Goal: Task Accomplishment & Management: Complete application form

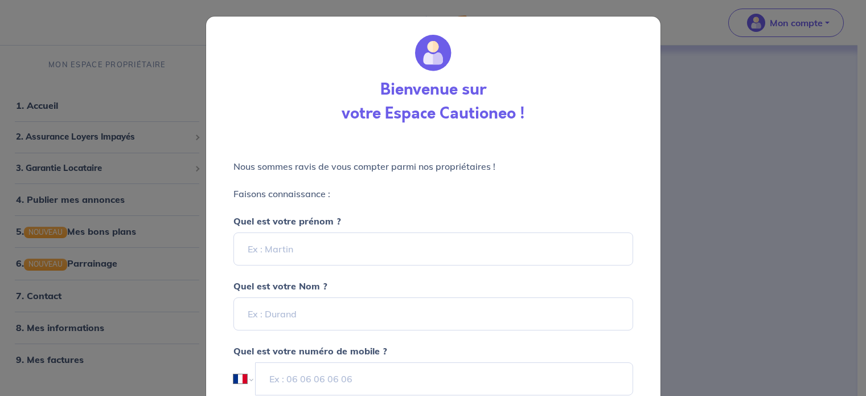
select select "FR"
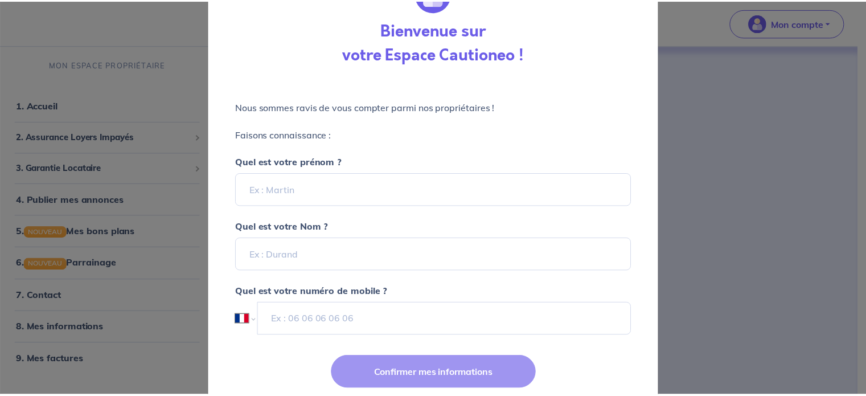
scroll to position [59, 0]
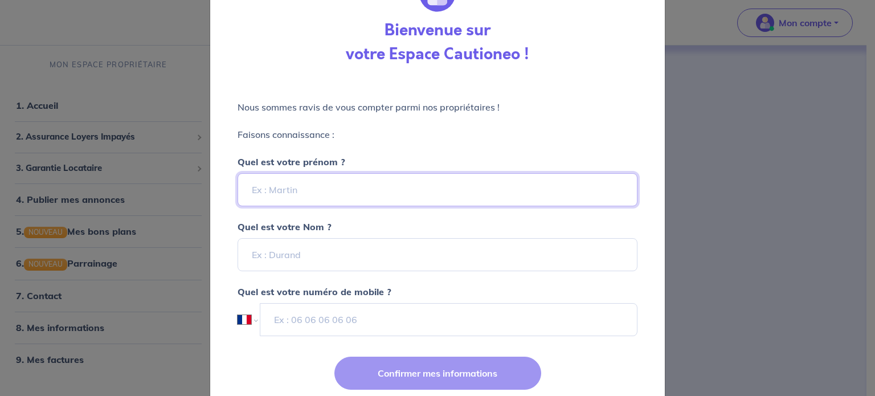
click at [301, 197] on input "Quel est votre prénom ?" at bounding box center [438, 189] width 400 height 33
type input "[PERSON_NAME]"
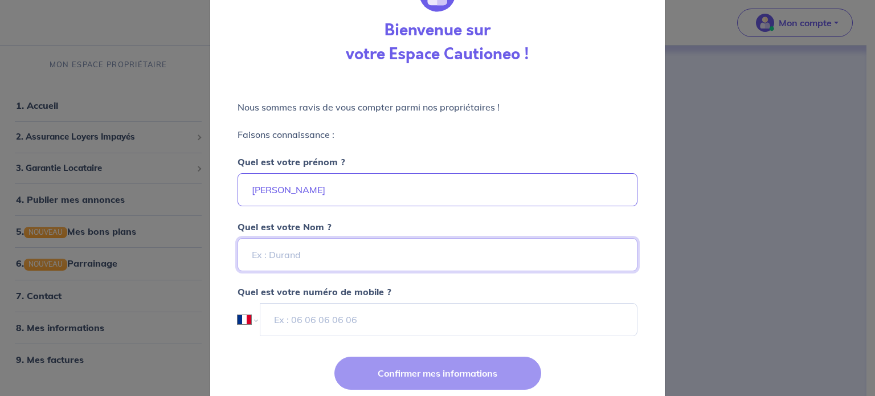
click at [283, 255] on input "Quel est votre Nom ?" at bounding box center [438, 254] width 400 height 33
type input "Mrt"
click at [323, 320] on input "tel" at bounding box center [449, 319] width 378 height 33
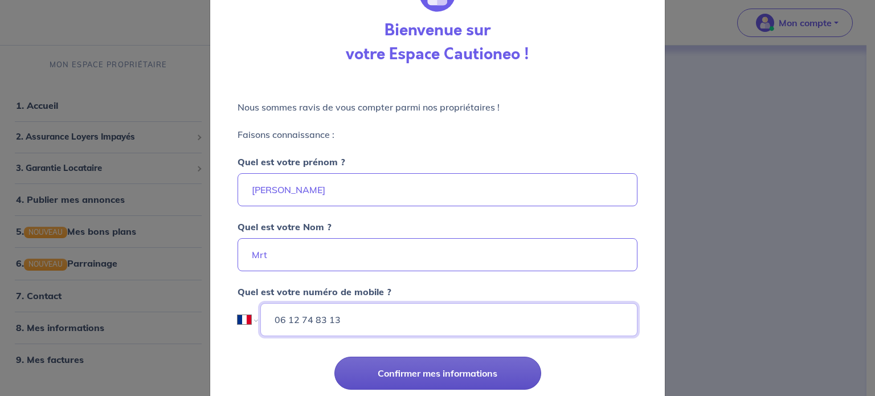
type input "06 12 74 83 13"
click at [459, 370] on button "Confirmer mes informations" at bounding box center [437, 373] width 207 height 33
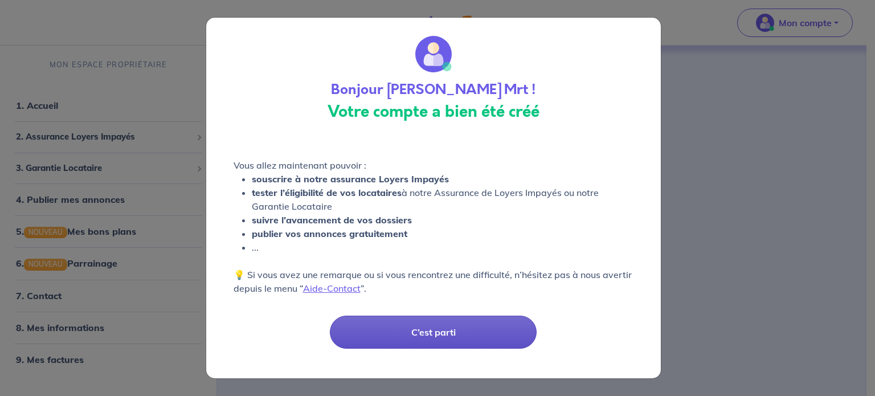
click at [435, 328] on button "C’est parti" at bounding box center [433, 332] width 207 height 33
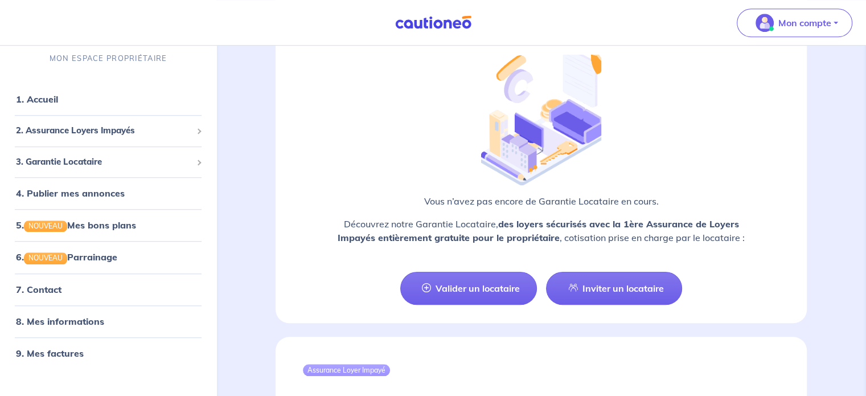
scroll to position [1003, 0]
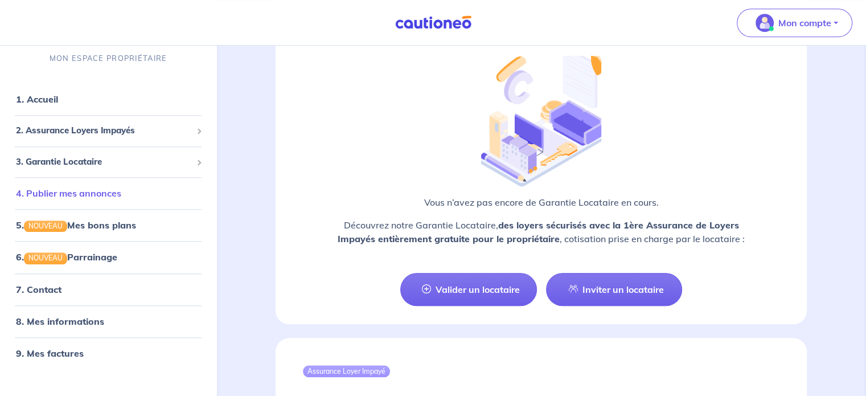
click at [95, 189] on link "4. Publier mes annonces" at bounding box center [68, 193] width 105 height 11
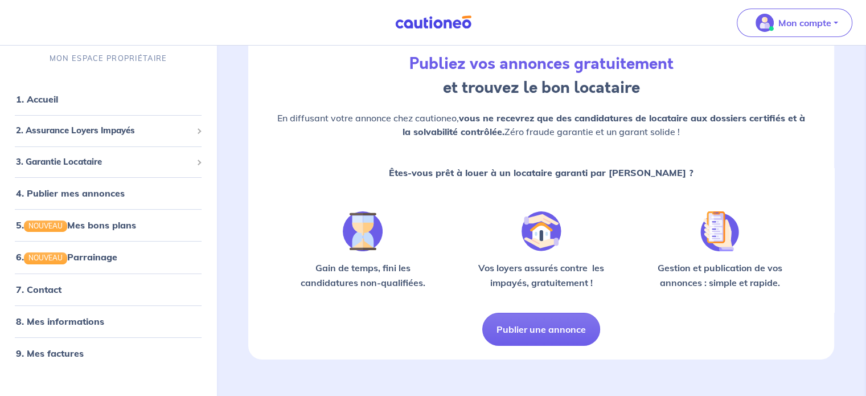
scroll to position [68, 0]
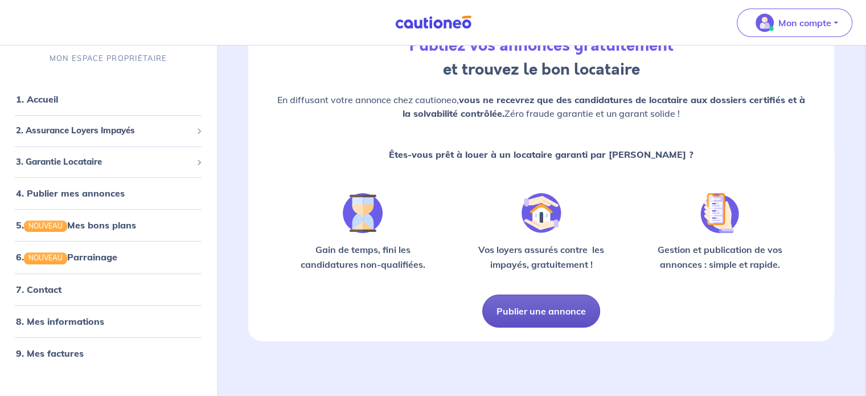
click at [535, 313] on button "Publier une annonce" at bounding box center [542, 311] width 118 height 33
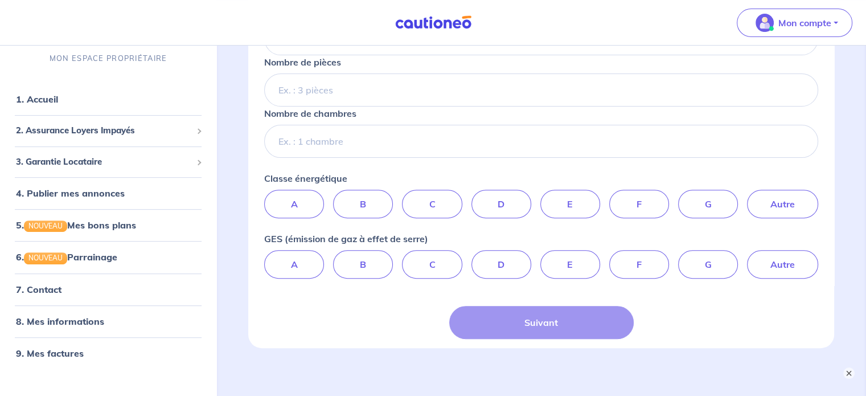
scroll to position [417, 0]
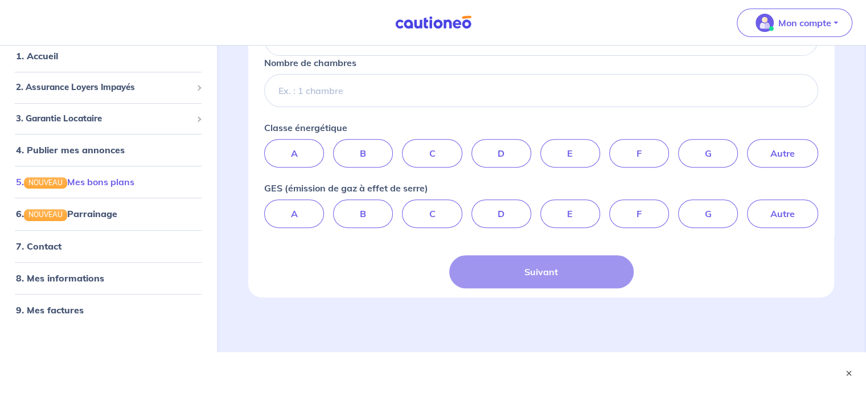
click at [107, 184] on link "5. NOUVEAU Mes bons plans" at bounding box center [75, 181] width 118 height 11
click at [93, 144] on link "4. Publier mes annonces" at bounding box center [68, 149] width 105 height 11
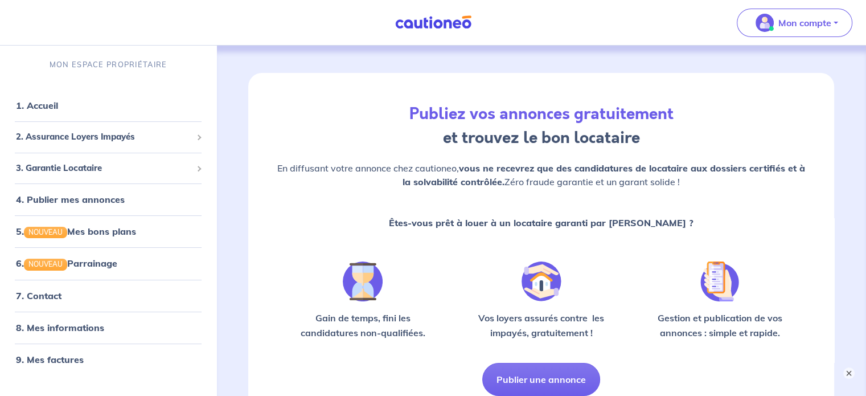
scroll to position [114, 0]
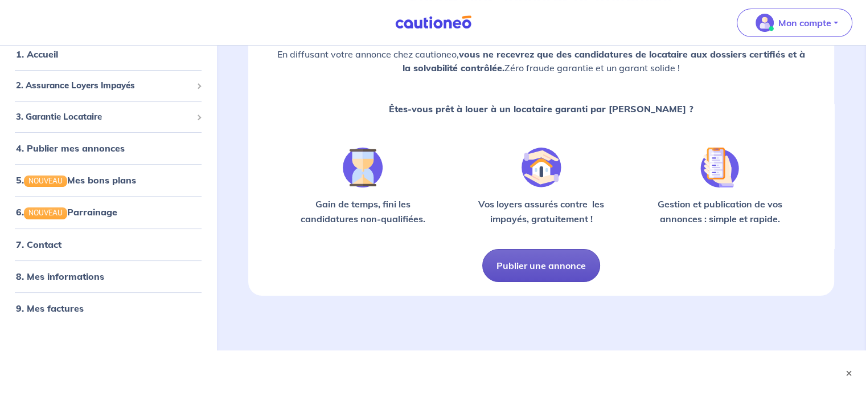
click at [519, 257] on button "Publier une annonce" at bounding box center [542, 265] width 118 height 33
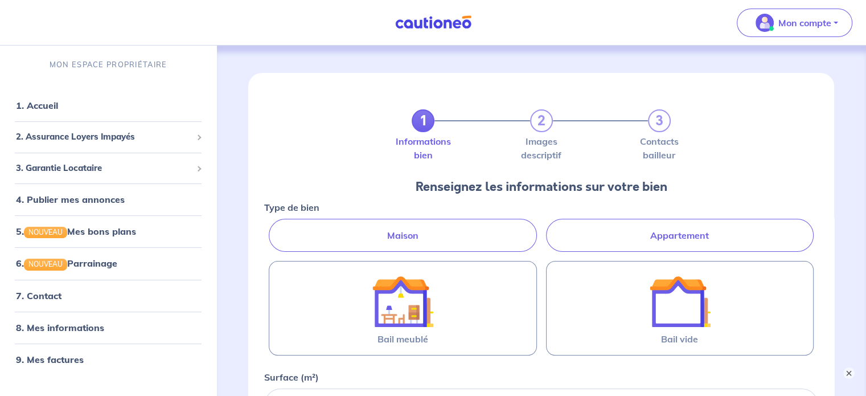
click at [666, 232] on label "Appartement" at bounding box center [680, 235] width 268 height 33
click at [272, 226] on input "Appartement" at bounding box center [267, 222] width 7 height 7
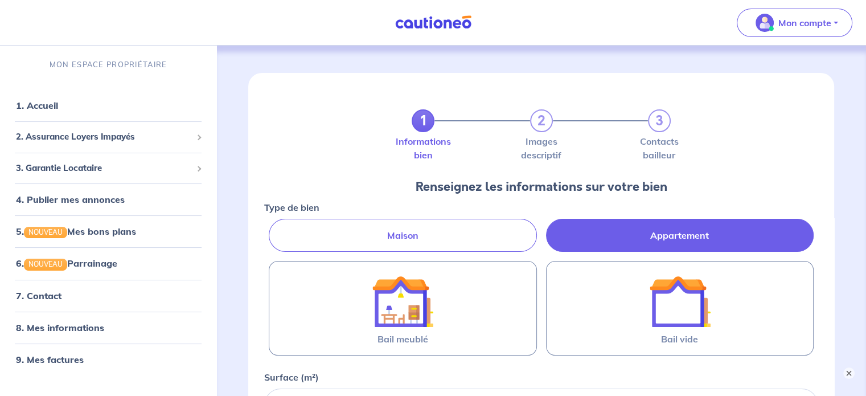
radio input "true"
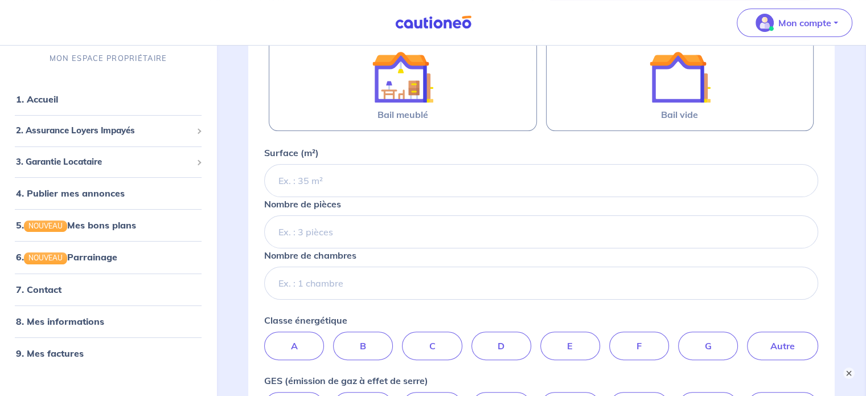
scroll to position [225, 0]
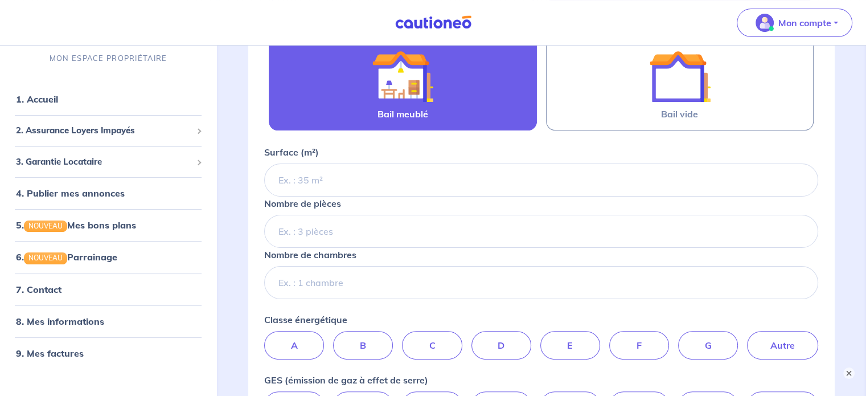
click at [460, 109] on label "Bail meublé" at bounding box center [403, 83] width 268 height 95
click at [0, 0] on input "Bail meublé" at bounding box center [0, 0] width 0 height 0
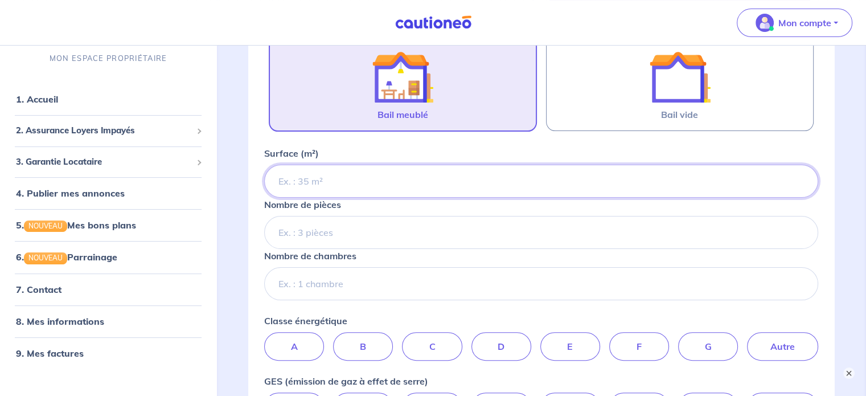
click at [293, 190] on input "Surface (m²)" at bounding box center [541, 181] width 554 height 33
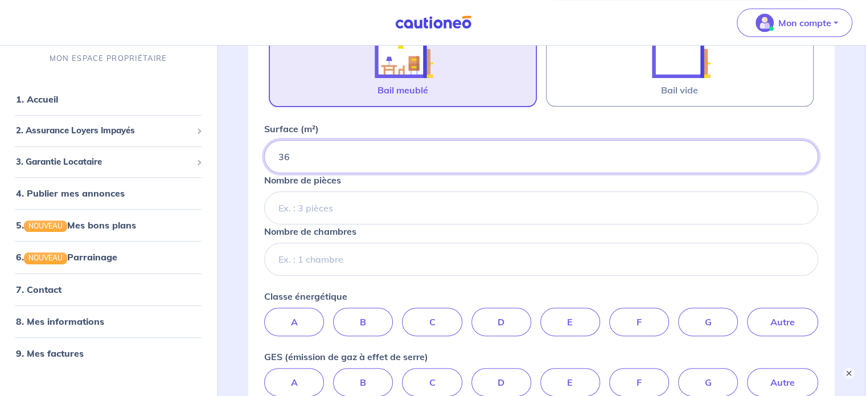
scroll to position [252, 0]
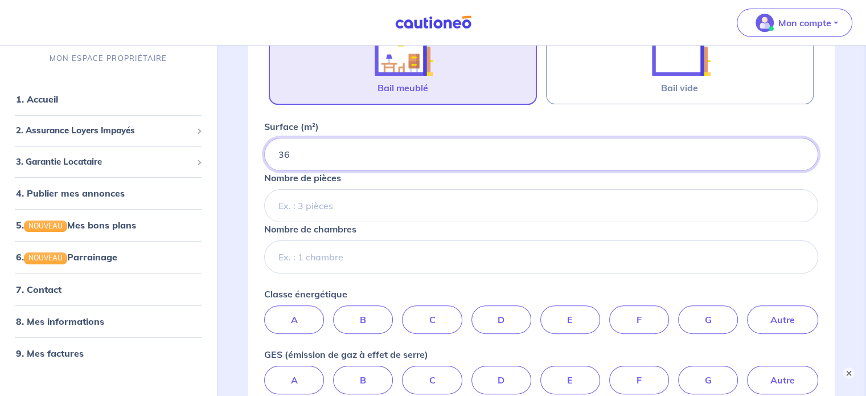
type input "36"
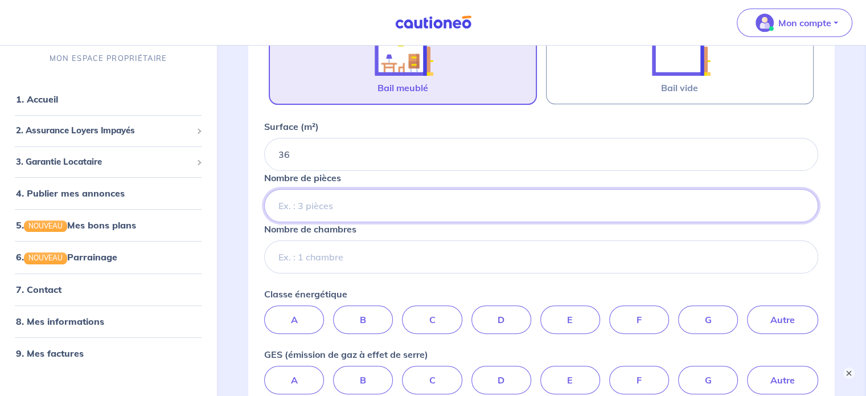
click at [295, 205] on input "Nombre de pièces" at bounding box center [541, 205] width 554 height 33
type input "2"
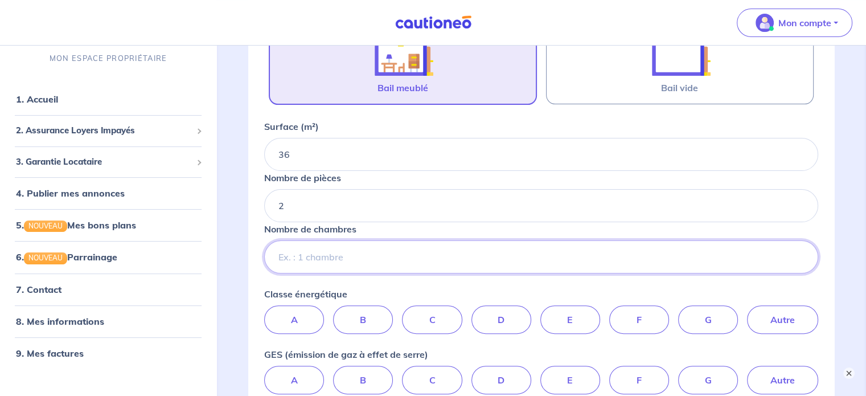
click at [296, 263] on input "Nombre de chambres" at bounding box center [541, 256] width 554 height 33
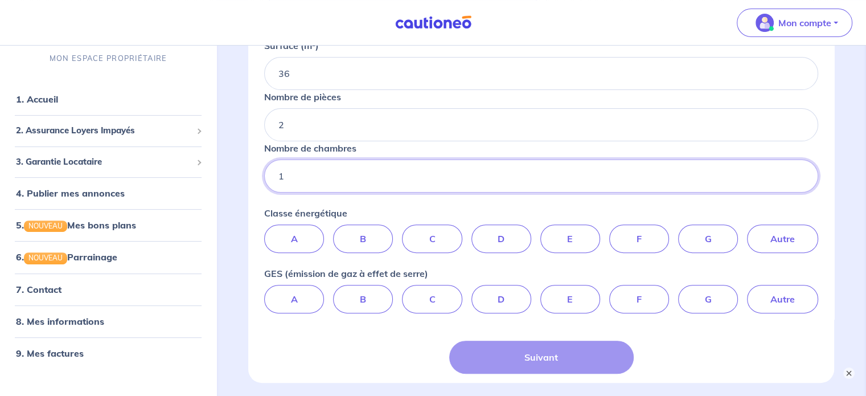
scroll to position [334, 0]
type input "1"
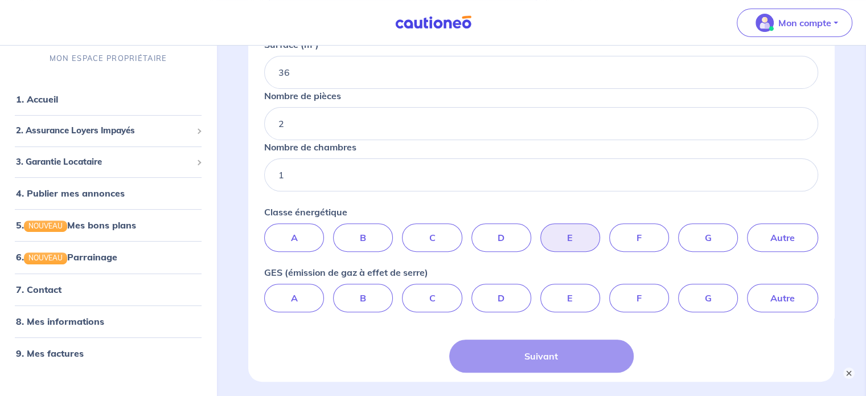
click at [561, 230] on label "E" at bounding box center [571, 237] width 60 height 28
click at [545, 230] on input "E" at bounding box center [541, 226] width 7 height 7
radio input "true"
click at [362, 299] on label "B" at bounding box center [363, 298] width 60 height 28
click at [538, 291] on input "B" at bounding box center [541, 287] width 7 height 7
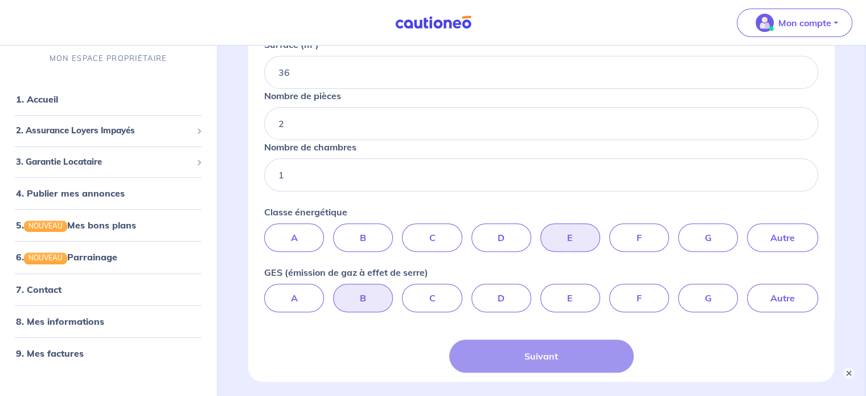
radio input "true"
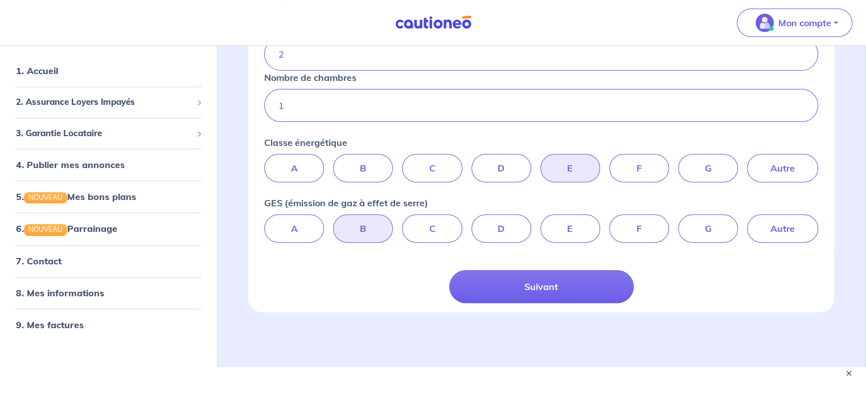
scroll to position [418, 0]
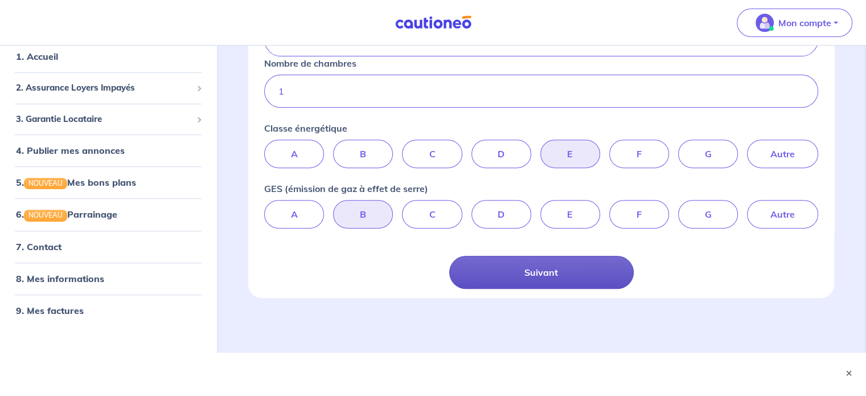
click at [549, 272] on button "Suivant" at bounding box center [541, 272] width 185 height 33
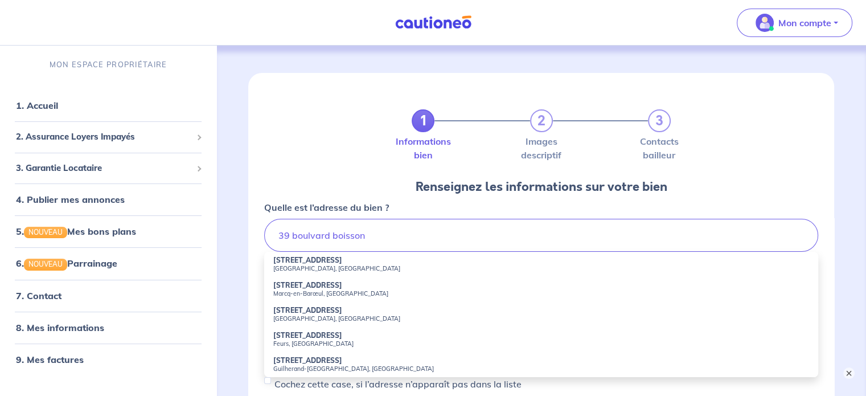
click at [325, 266] on small "[GEOGRAPHIC_DATA], [GEOGRAPHIC_DATA]" at bounding box center [541, 268] width 536 height 8
type input "[STREET_ADDRESS]"
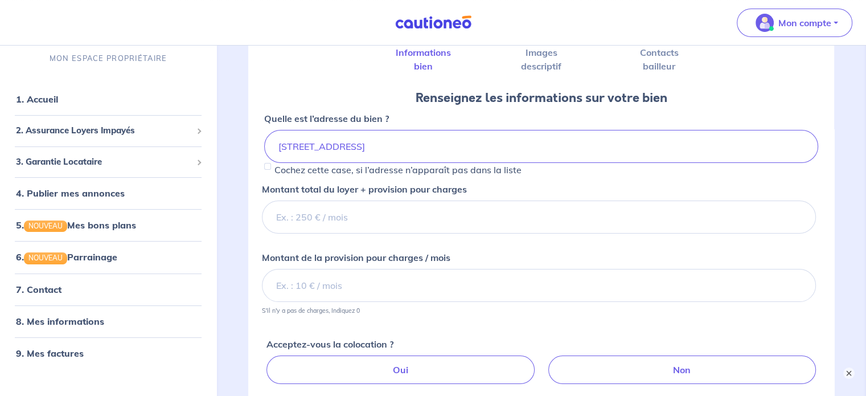
scroll to position [91, 0]
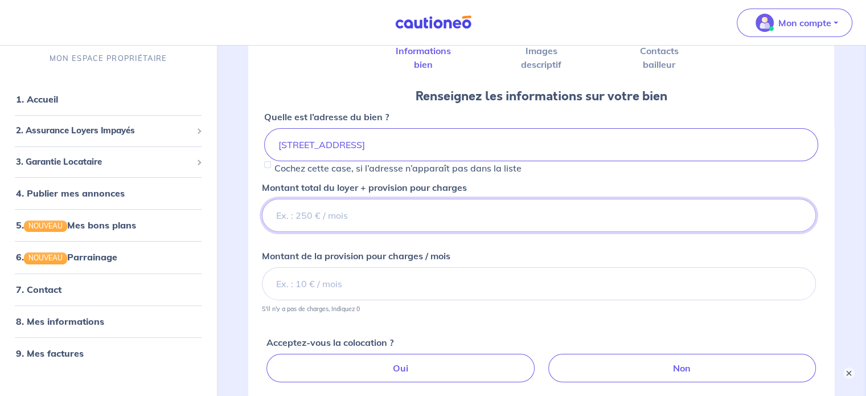
click at [337, 211] on input "Montant total du loyer + provision pour charges" at bounding box center [539, 215] width 554 height 33
type input "660"
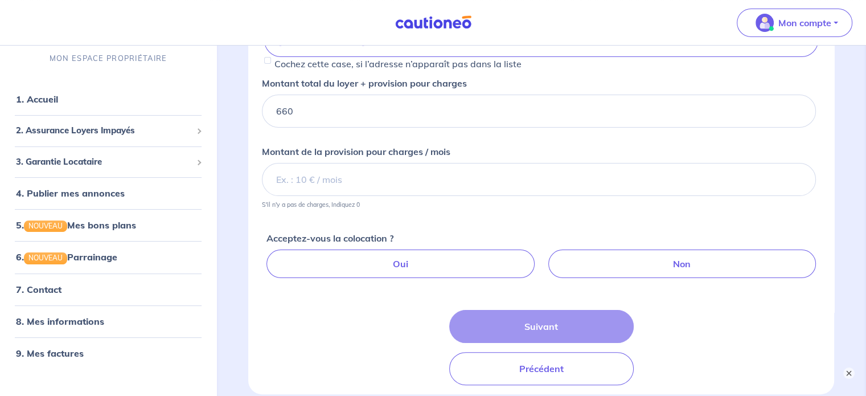
scroll to position [195, 0]
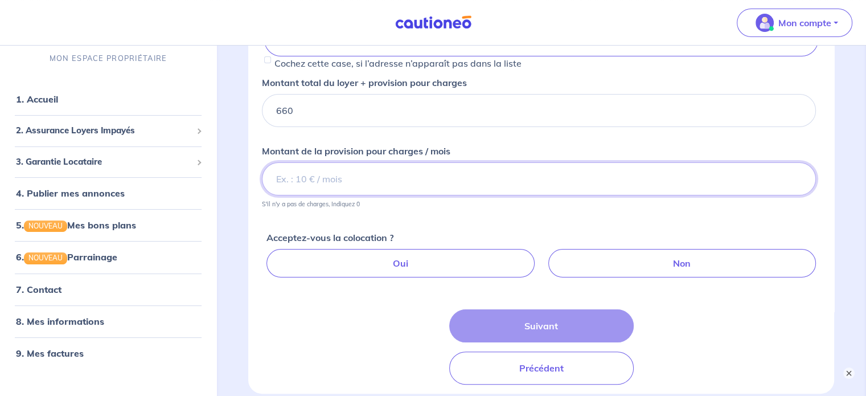
click at [325, 173] on input "Montant de la provision pour charges / mois" at bounding box center [539, 178] width 554 height 33
type input "50"
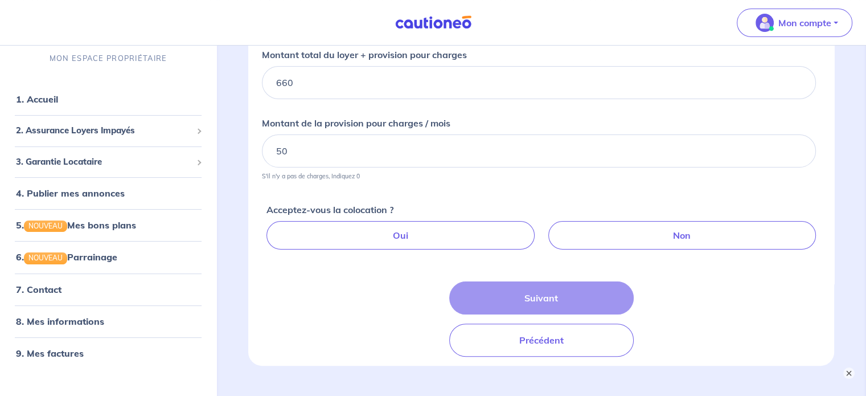
scroll to position [227, 0]
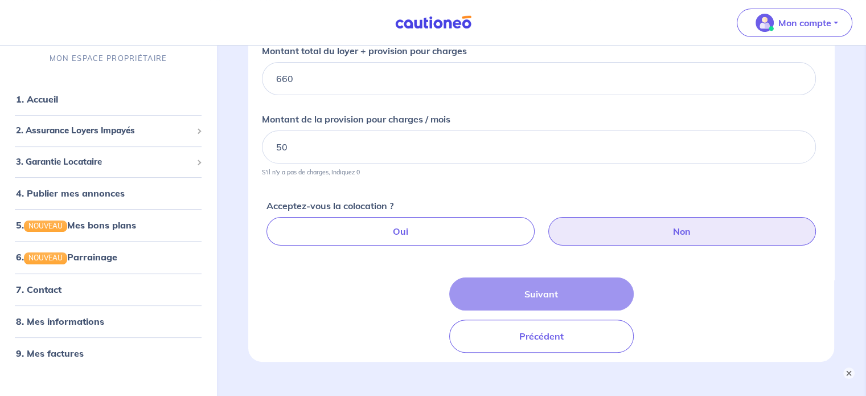
click at [603, 237] on label "Non" at bounding box center [683, 231] width 268 height 28
click at [547, 224] on input "Non" at bounding box center [543, 220] width 7 height 7
radio input "true"
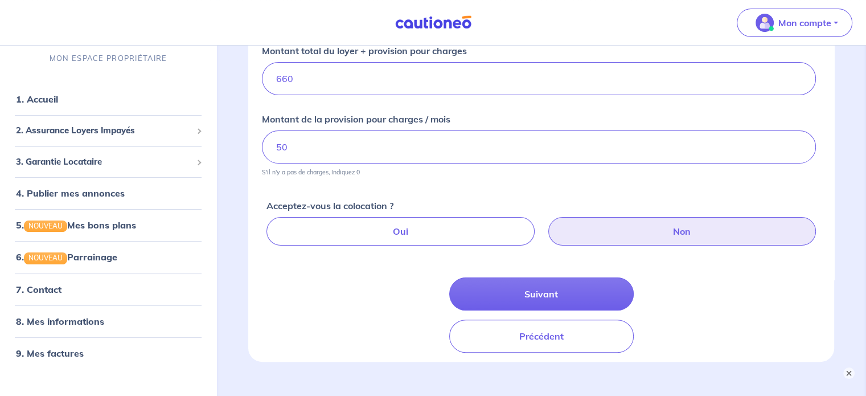
scroll to position [292, 0]
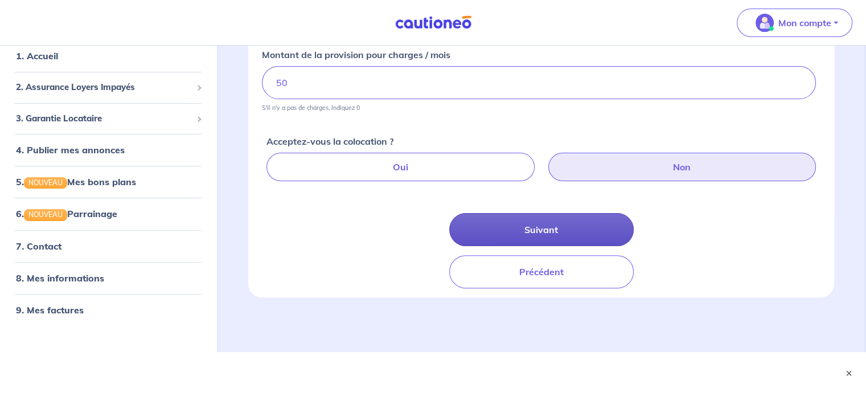
click at [524, 232] on button "Suivant" at bounding box center [541, 229] width 185 height 33
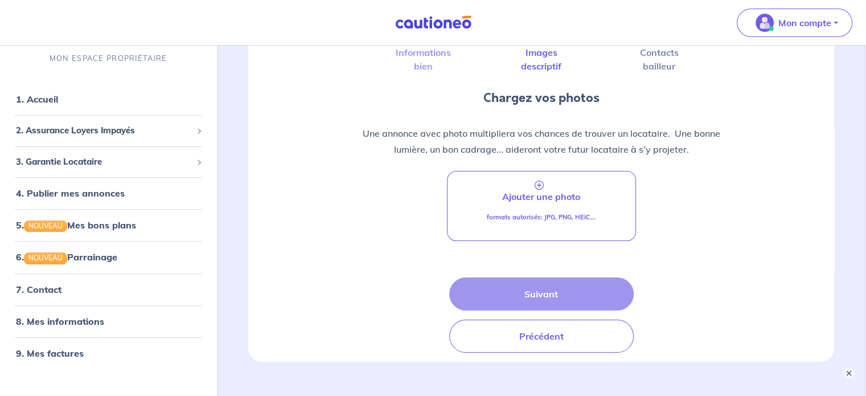
scroll to position [89, 0]
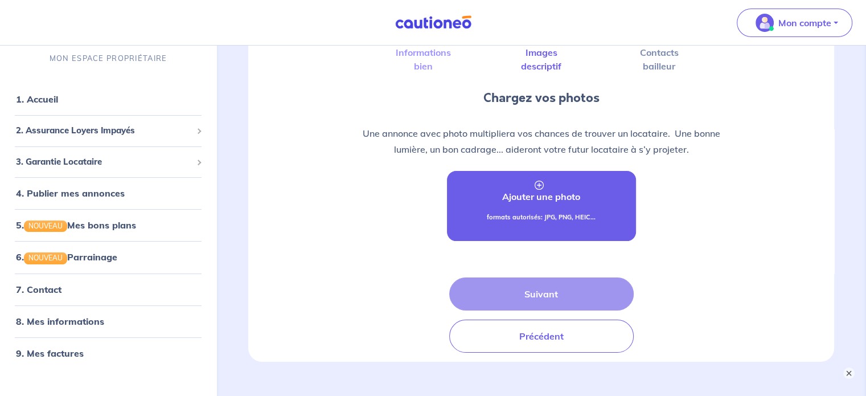
click at [518, 205] on link "Ajouter une photo formats autorisés: JPG, PNG, HEIC..." at bounding box center [541, 206] width 189 height 70
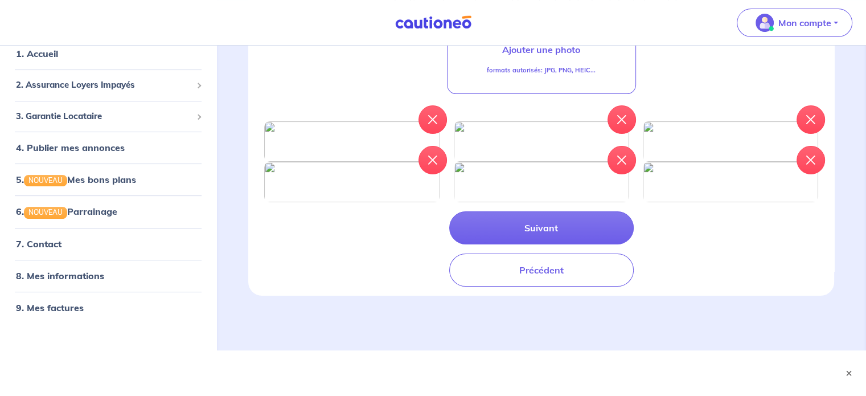
scroll to position [305, 0]
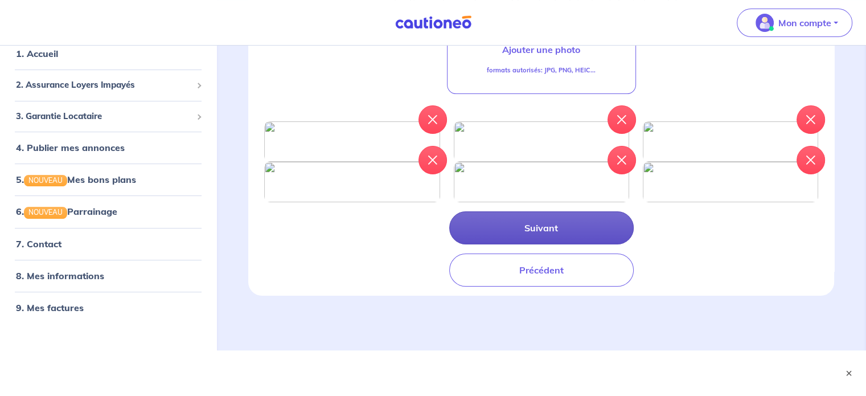
click at [577, 244] on button "Suivant" at bounding box center [541, 227] width 185 height 33
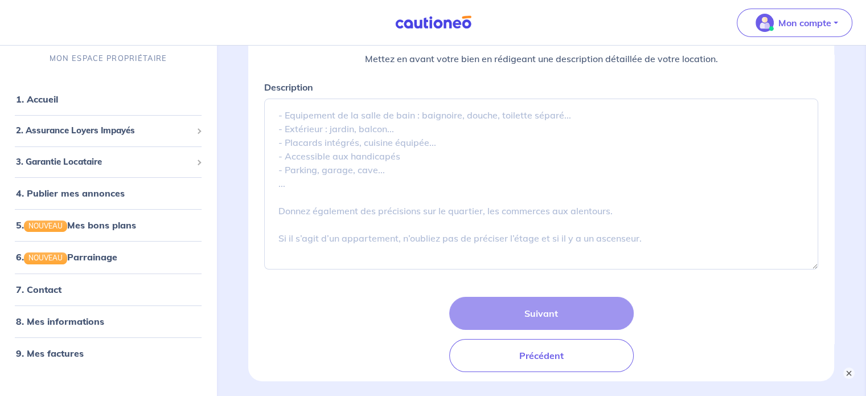
scroll to position [164, 0]
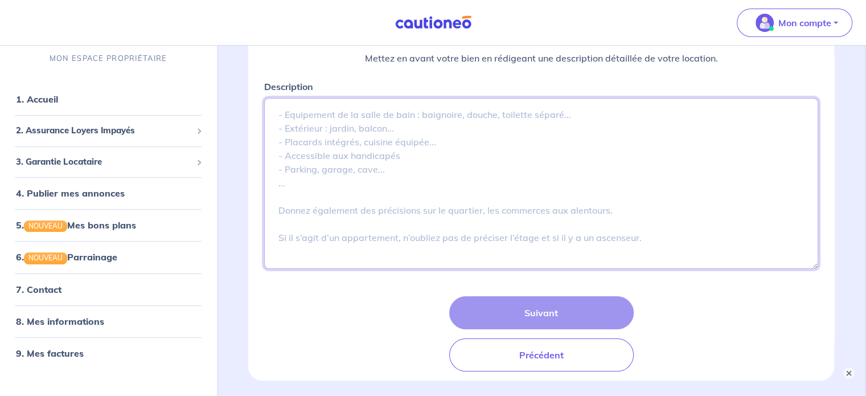
click at [331, 150] on textarea "Description" at bounding box center [541, 183] width 554 height 171
paste textarea "A [GEOGRAPHIC_DATA], proche du [GEOGRAPHIC_DATA] ou du tram [GEOGRAPHIC_DATA] e…"
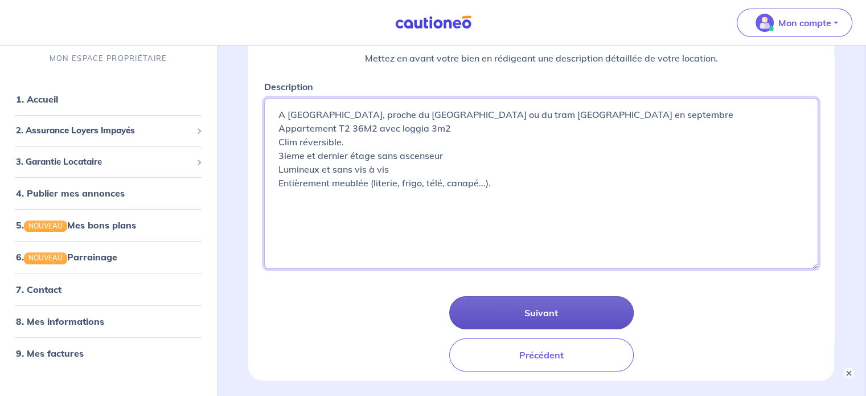
type textarea "A [GEOGRAPHIC_DATA], proche du [GEOGRAPHIC_DATA] ou du tram [GEOGRAPHIC_DATA] e…"
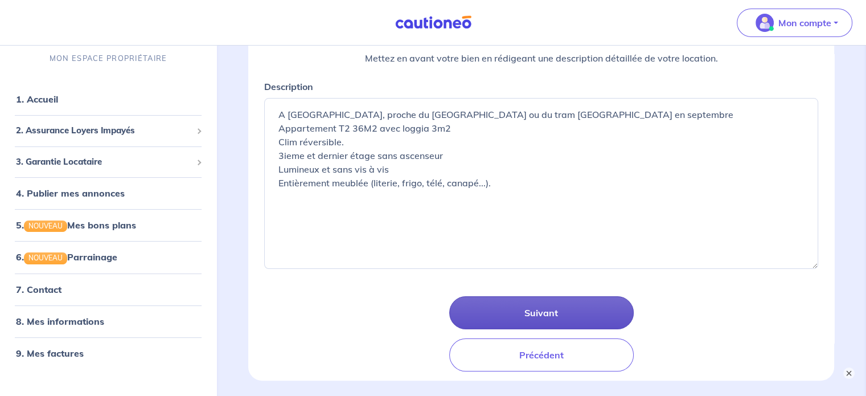
click at [522, 313] on button "Suivant" at bounding box center [541, 312] width 185 height 33
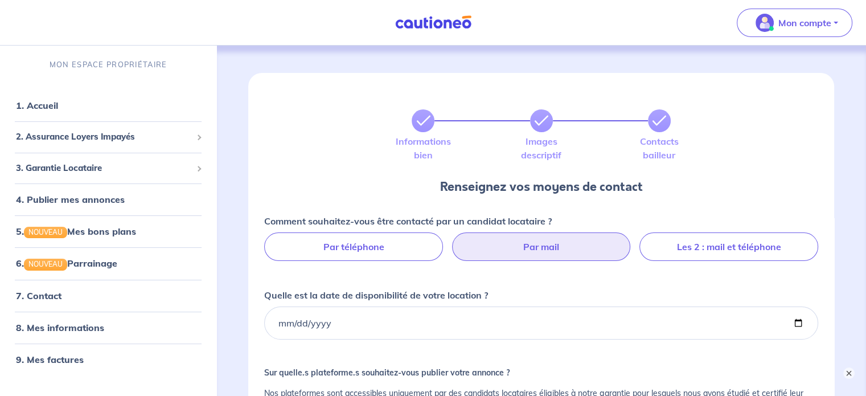
click at [574, 232] on div "Comment souhaitez-vous être contacté par un candidat locataire ? Par téléphone …" at bounding box center [541, 237] width 554 height 47
click at [565, 252] on label "Par mail" at bounding box center [541, 246] width 179 height 28
click at [545, 240] on input "Par mail" at bounding box center [541, 235] width 7 height 7
radio input "true"
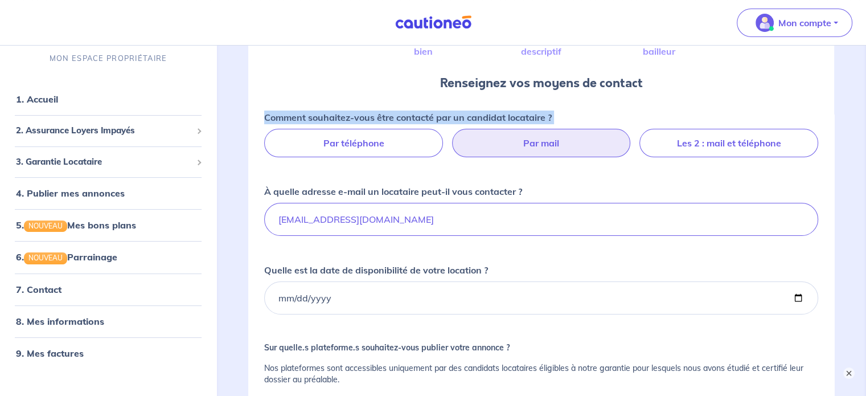
scroll to position [182, 0]
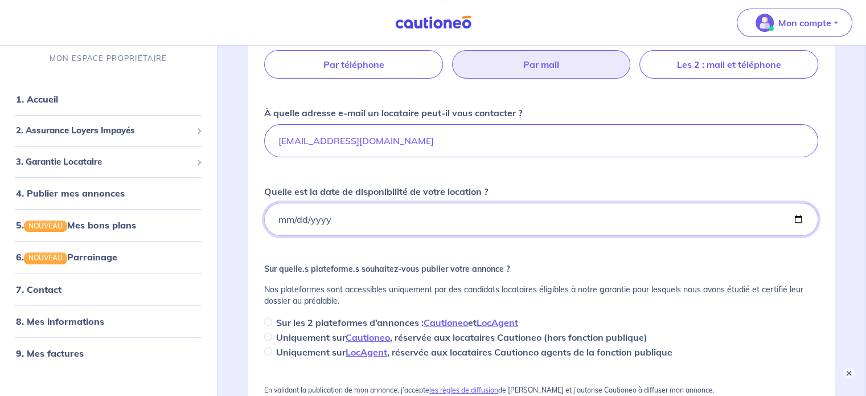
click at [335, 223] on input "Quelle est la date de disponibilité de votre location ?" at bounding box center [541, 219] width 554 height 33
type input "0001-09-14"
type input "[DATE]"
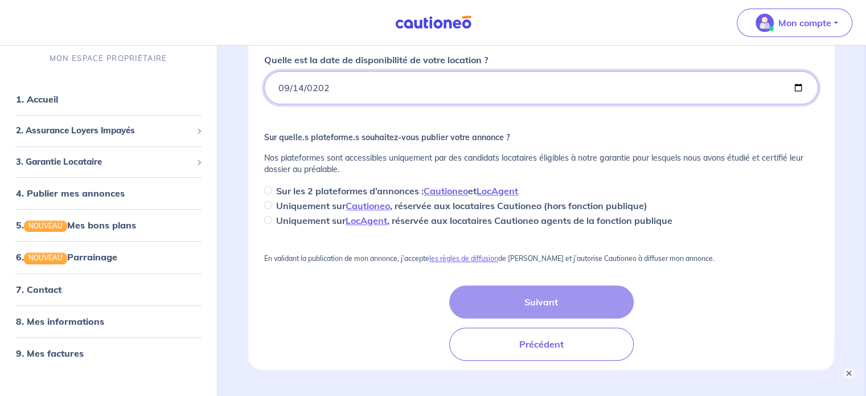
scroll to position [314, 0]
click at [261, 218] on div "Comment souhaitez-vous être contacté par un candidat locataire ? Par téléphone …" at bounding box center [541, 123] width 568 height 474
click at [264, 218] on input "Uniquement sur LocAgent , réservée aux locataires Cautioneo agents de la foncti…" at bounding box center [268, 219] width 8 height 8
radio input "true"
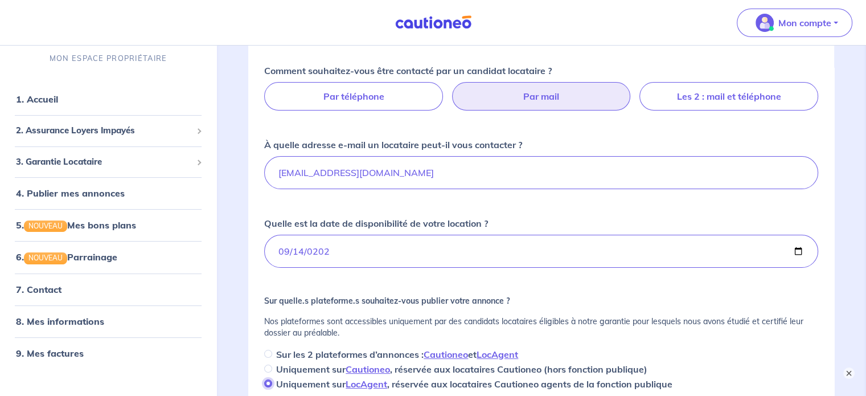
scroll to position [152, 0]
click at [287, 251] on input "[DATE]" at bounding box center [541, 250] width 554 height 33
type input "[DATE]"
click at [400, 288] on div "Comment souhaitez-vous être contacté par un candidat locataire ? Par téléphone …" at bounding box center [541, 226] width 554 height 327
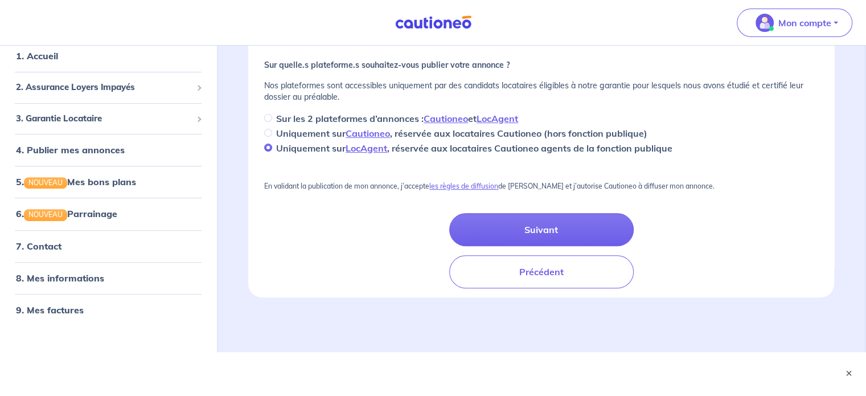
scroll to position [386, 0]
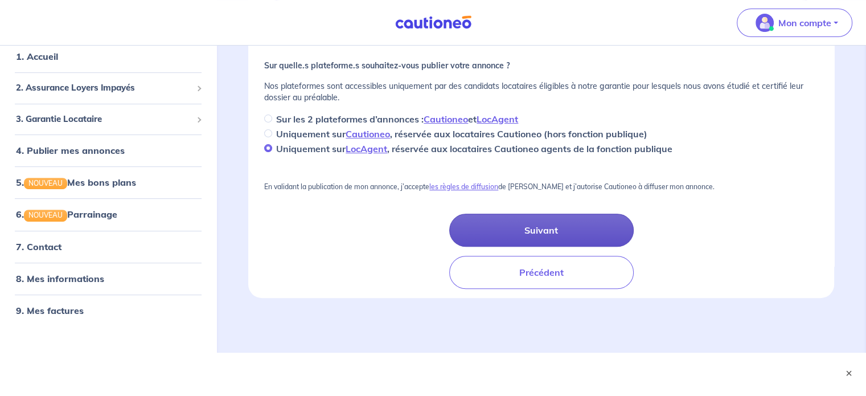
click at [544, 234] on button "Suivant" at bounding box center [541, 230] width 185 height 33
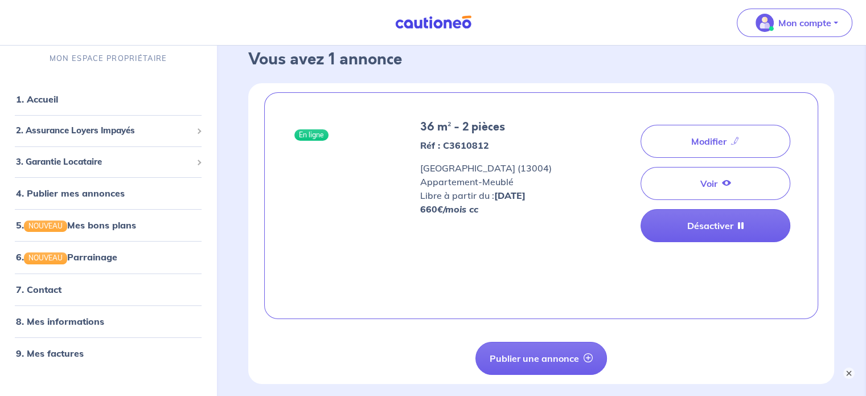
scroll to position [21, 0]
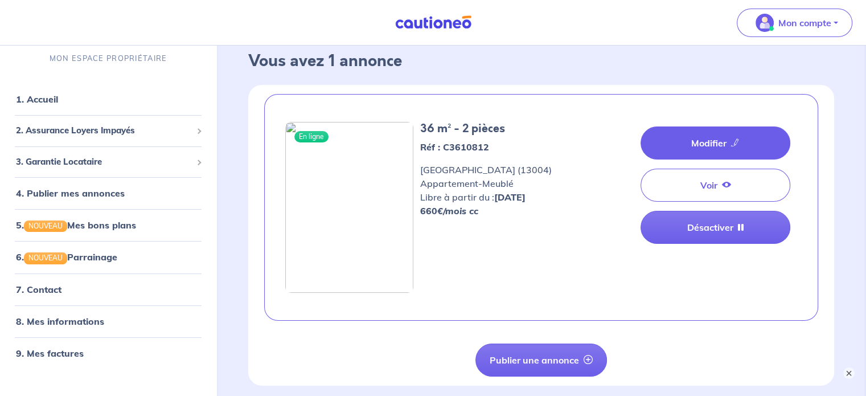
click at [709, 140] on link "Modifier" at bounding box center [716, 142] width 150 height 33
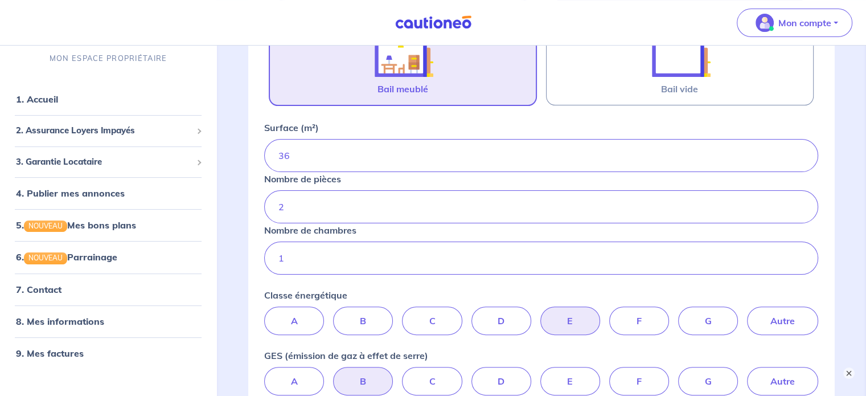
scroll to position [418, 0]
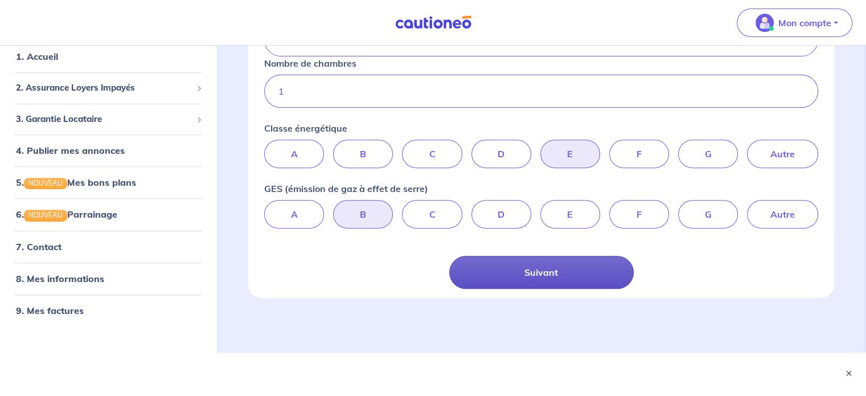
click at [520, 273] on button "Suivant" at bounding box center [541, 272] width 185 height 33
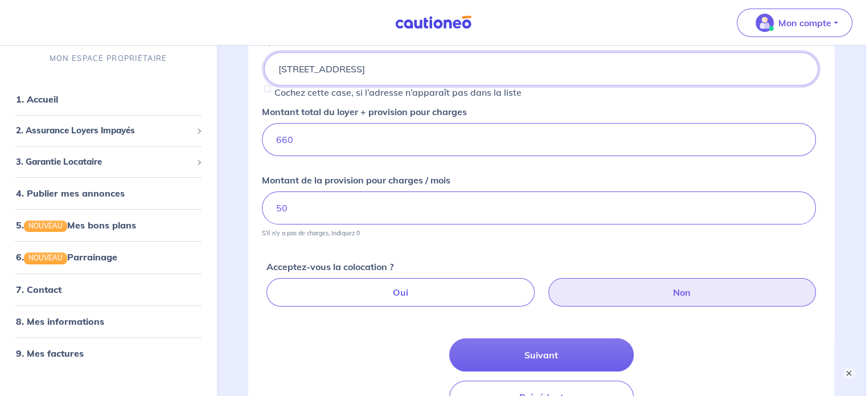
scroll to position [292, 0]
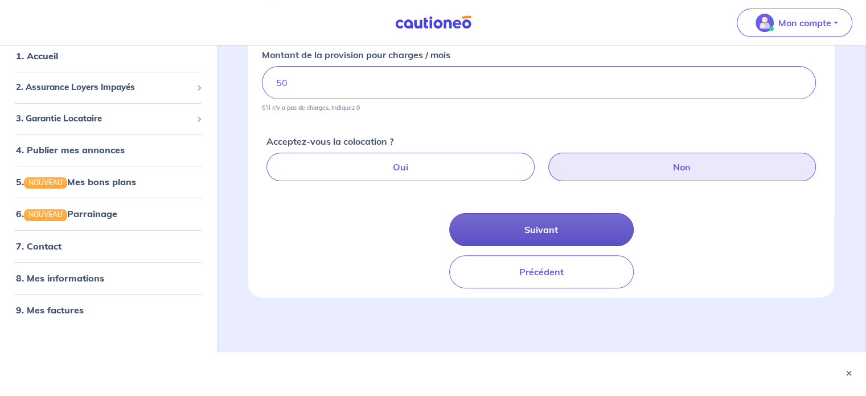
click at [557, 242] on button "Suivant" at bounding box center [541, 229] width 185 height 33
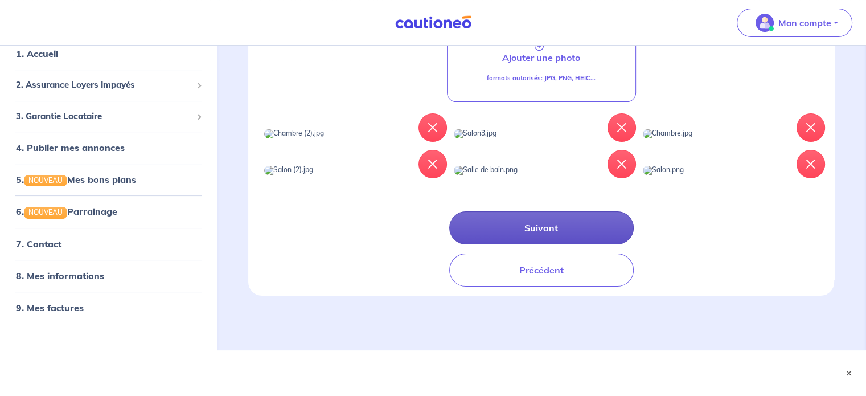
click at [550, 235] on button "Suivant" at bounding box center [541, 227] width 185 height 33
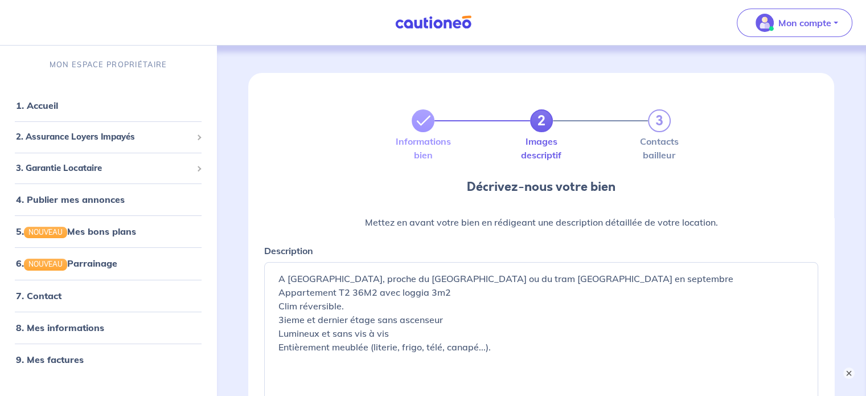
scroll to position [248, 0]
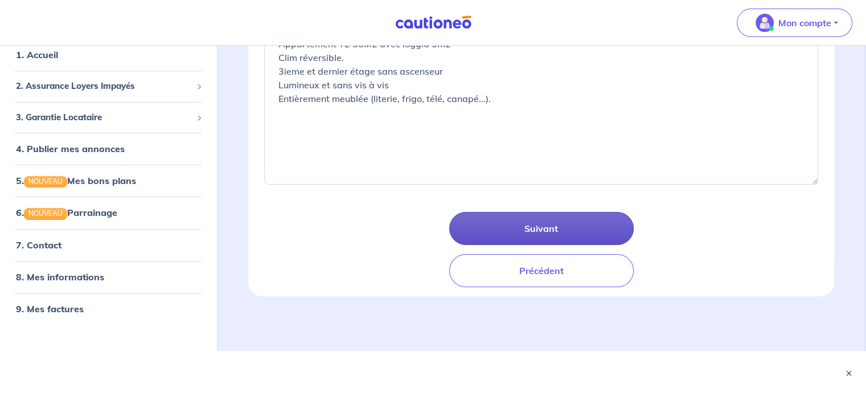
click at [547, 227] on button "Suivant" at bounding box center [541, 228] width 185 height 33
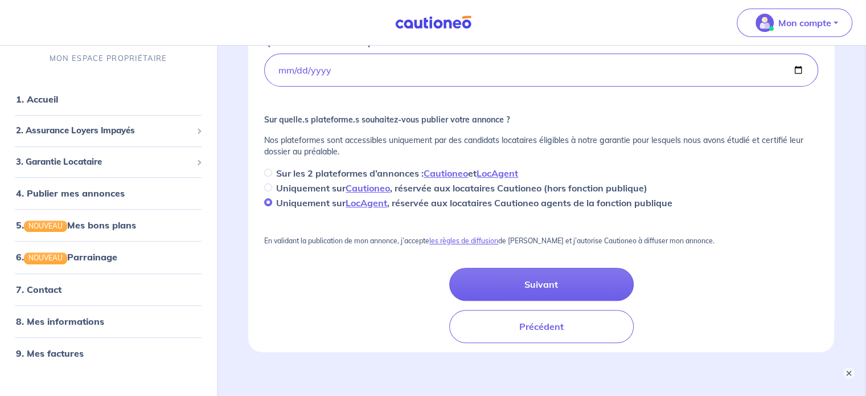
scroll to position [387, 0]
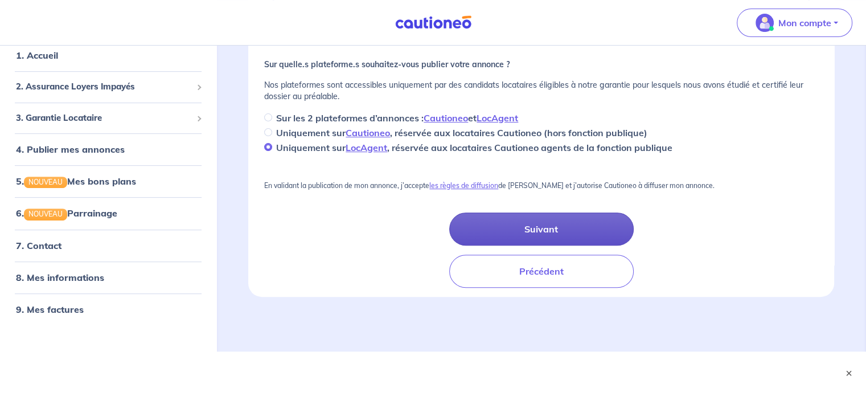
click at [509, 227] on button "Suivant" at bounding box center [541, 228] width 185 height 33
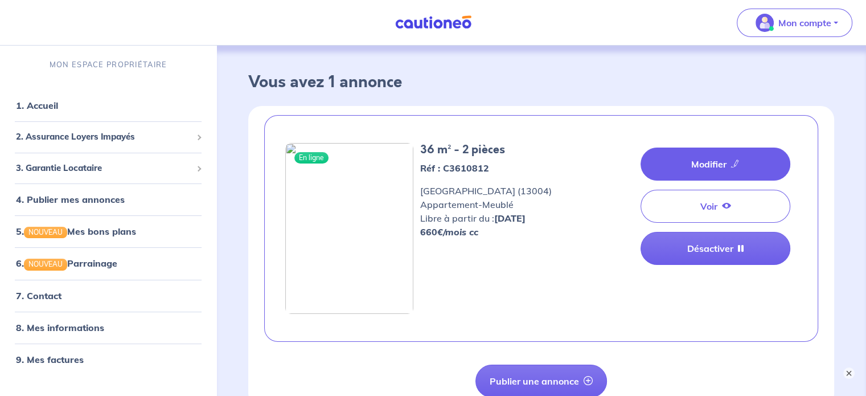
click at [712, 161] on link "Modifier" at bounding box center [716, 164] width 150 height 33
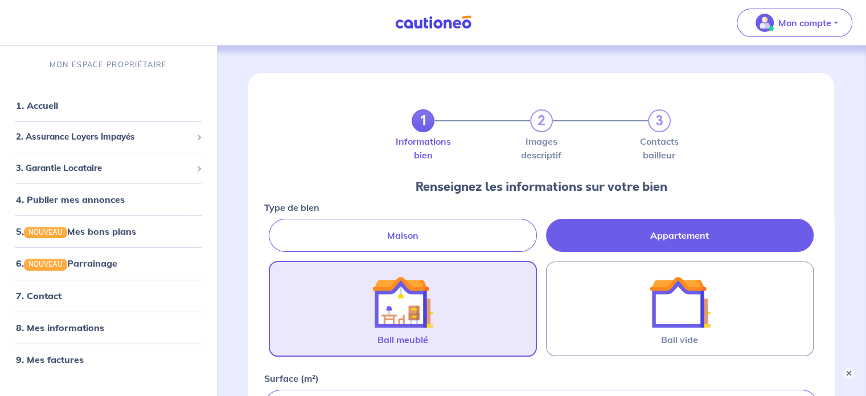
click at [539, 120] on div "1 2 3" at bounding box center [541, 120] width 259 height 23
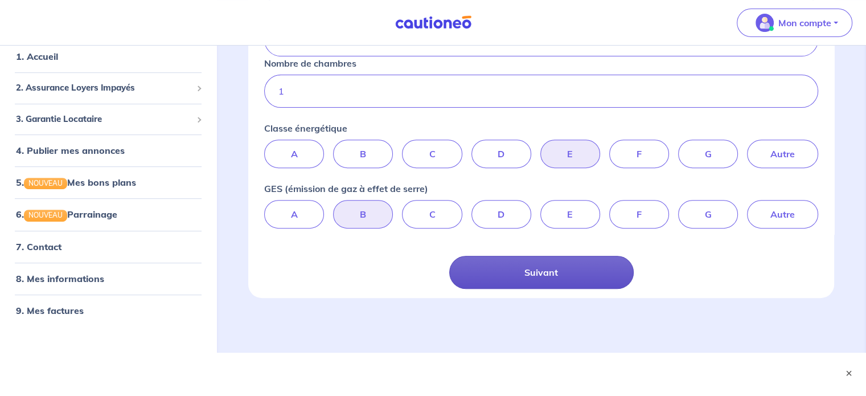
click at [531, 269] on button "Suivant" at bounding box center [541, 272] width 185 height 33
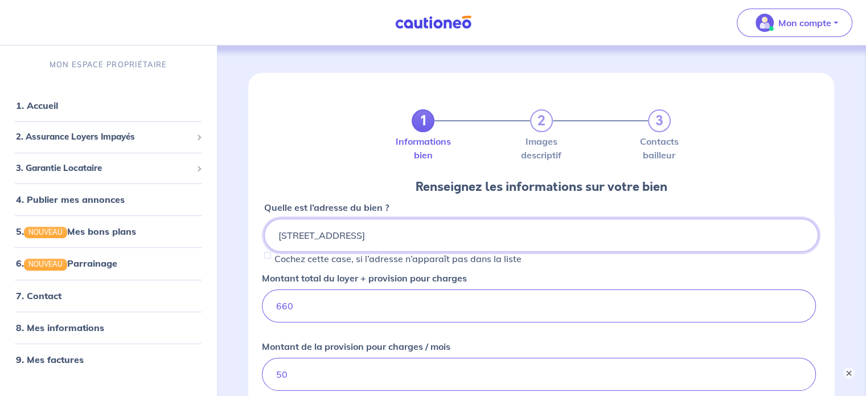
scroll to position [292, 0]
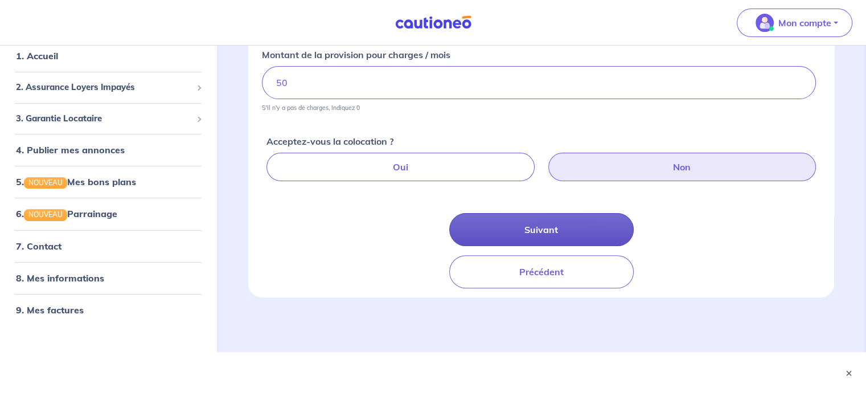
click at [543, 228] on button "Suivant" at bounding box center [541, 229] width 185 height 33
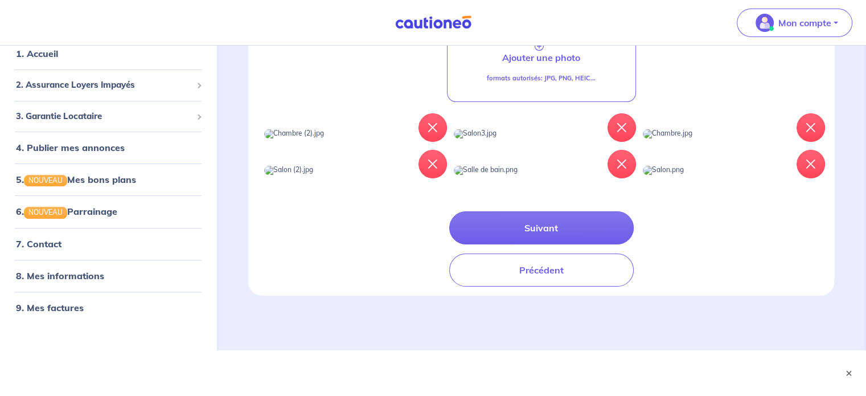
scroll to position [232, 0]
click at [622, 123] on icon "button" at bounding box center [622, 127] width 9 height 9
click at [432, 116] on button "button" at bounding box center [433, 127] width 28 height 28
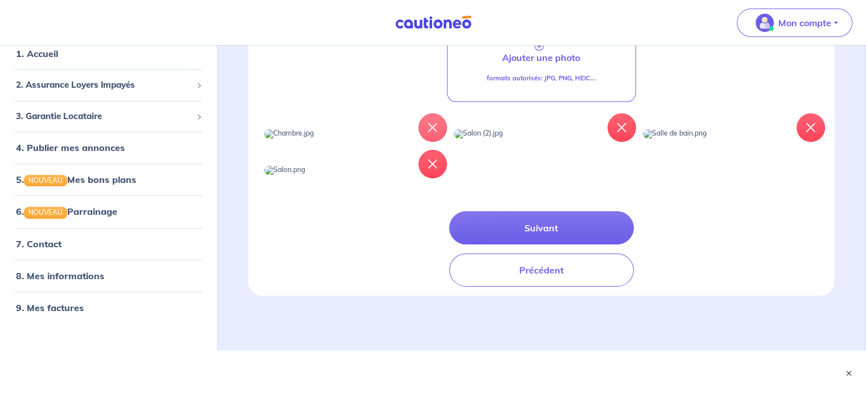
click at [432, 116] on button "button" at bounding box center [433, 127] width 28 height 28
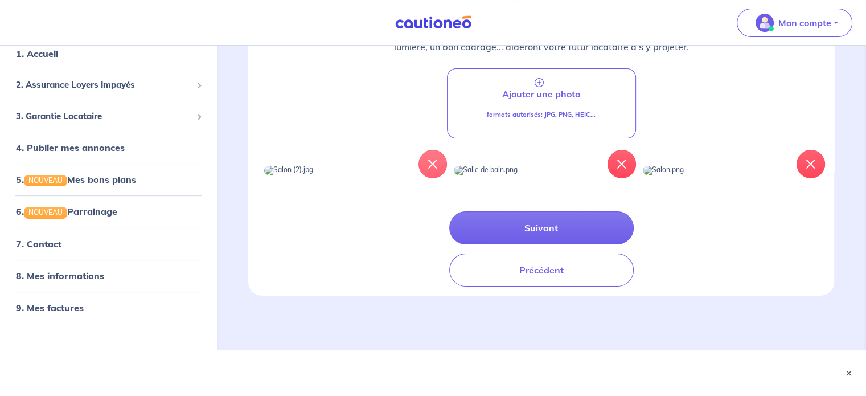
click at [432, 150] on button "button" at bounding box center [433, 164] width 28 height 28
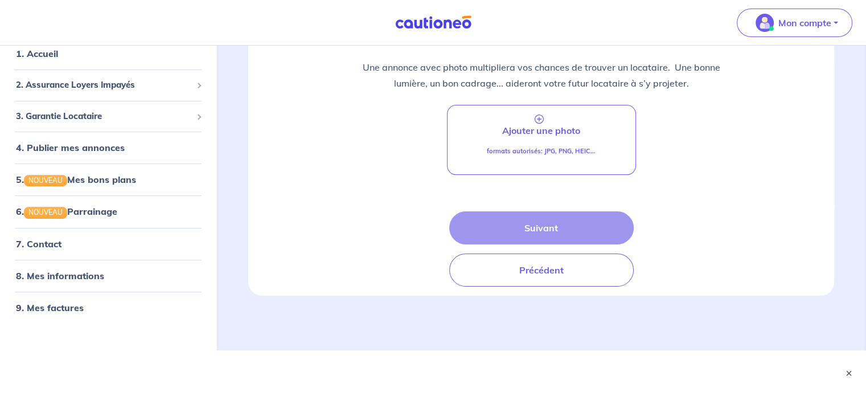
scroll to position [154, 0]
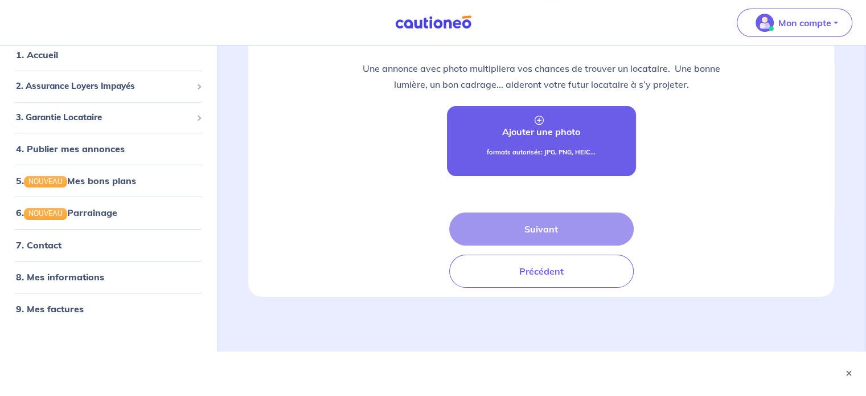
click at [554, 148] on p "formats autorisés: JPG, PNG, HEIC..." at bounding box center [541, 153] width 109 height 10
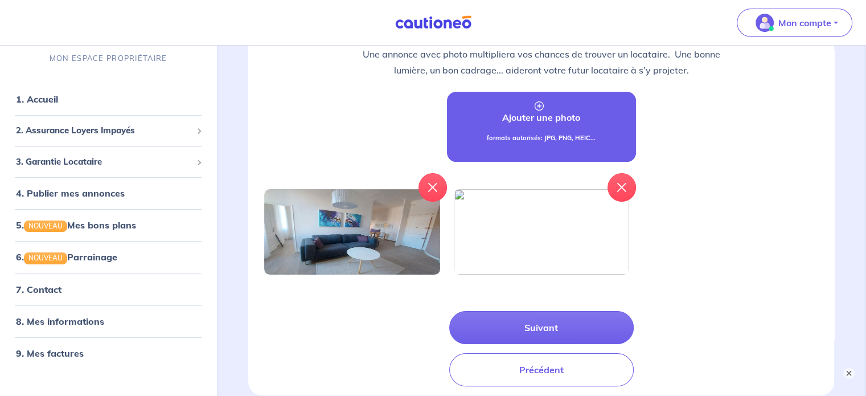
scroll to position [169, 0]
click at [534, 128] on link "Ajouter une photo formats autorisés: JPG, PNG, HEIC..." at bounding box center [541, 126] width 189 height 70
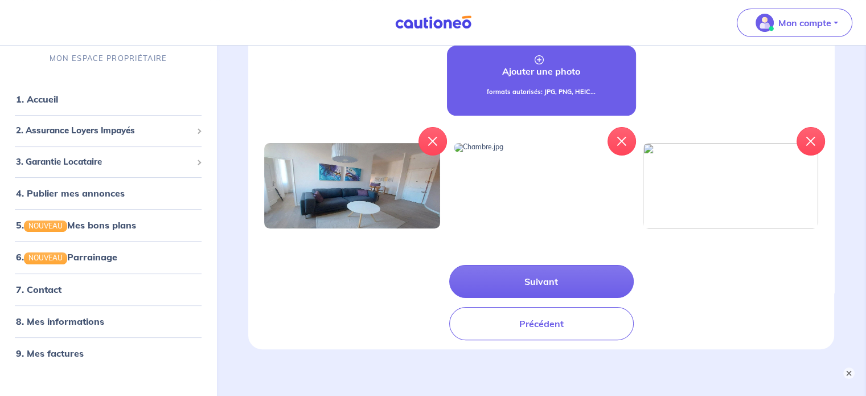
scroll to position [214, 0]
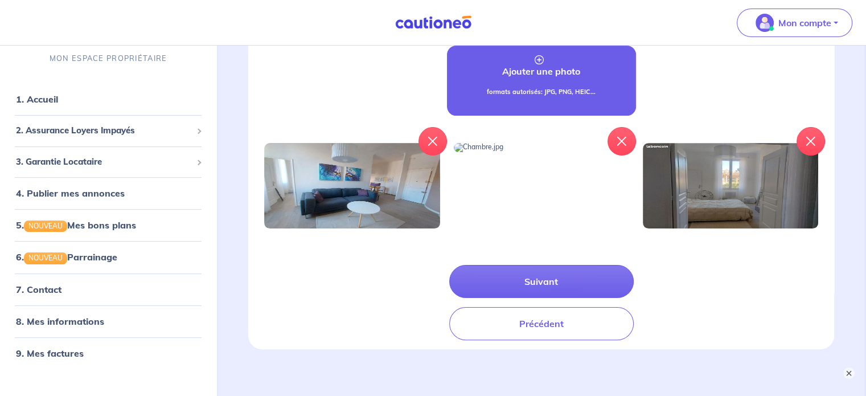
click at [540, 77] on p "Ajouter une photo" at bounding box center [541, 71] width 78 height 14
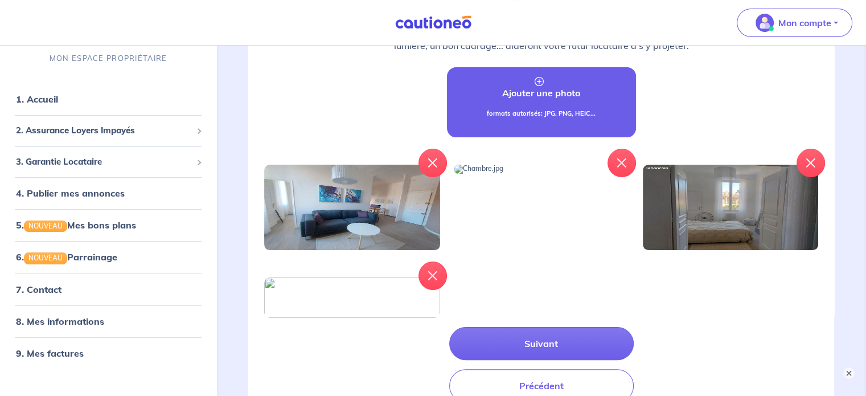
scroll to position [193, 0]
click at [538, 99] on link "Ajouter une photo formats autorisés: JPG, PNG, HEIC..." at bounding box center [541, 102] width 189 height 70
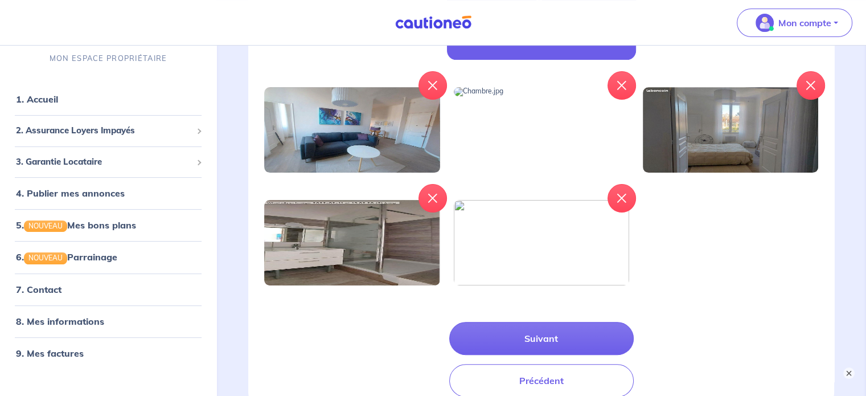
scroll to position [271, 0]
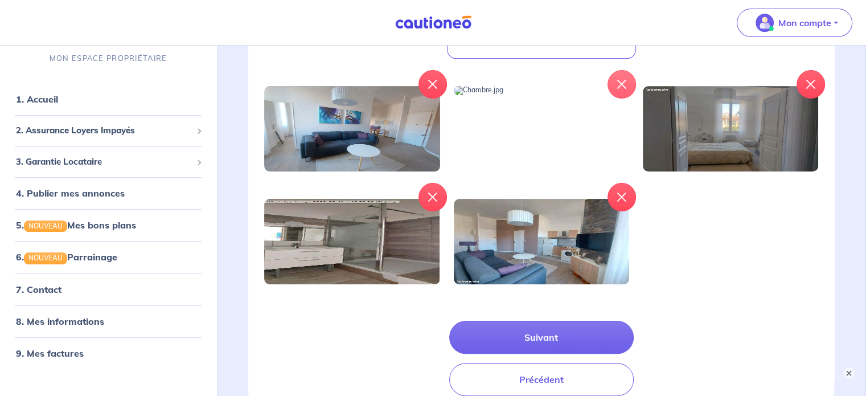
click at [625, 80] on icon "button" at bounding box center [622, 84] width 9 height 9
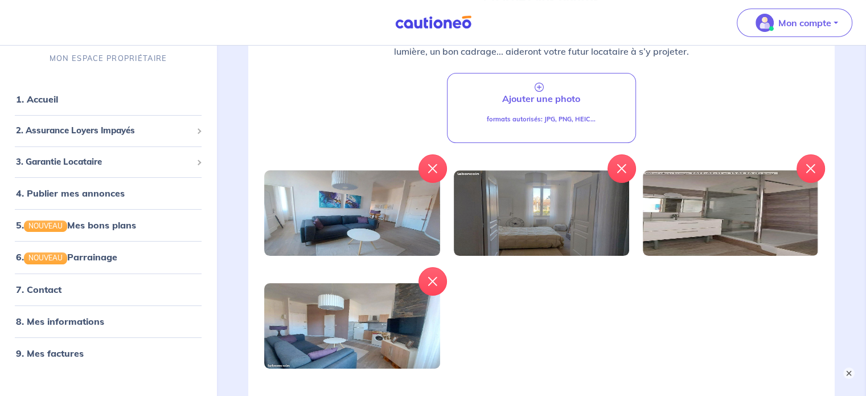
click at [528, 120] on p "formats autorisés: JPG, PNG, HEIC..." at bounding box center [541, 120] width 109 height 10
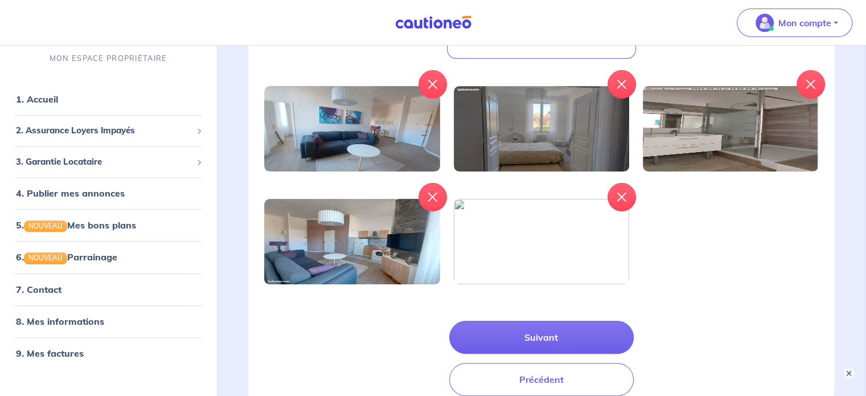
scroll to position [289, 0]
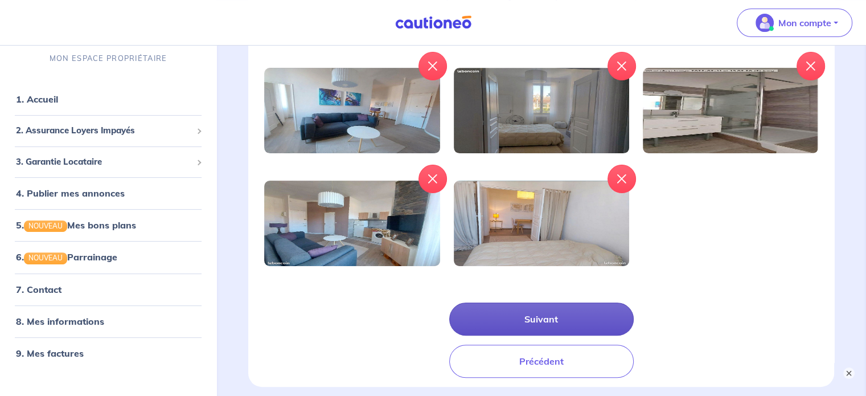
click at [558, 309] on button "Suivant" at bounding box center [541, 318] width 185 height 33
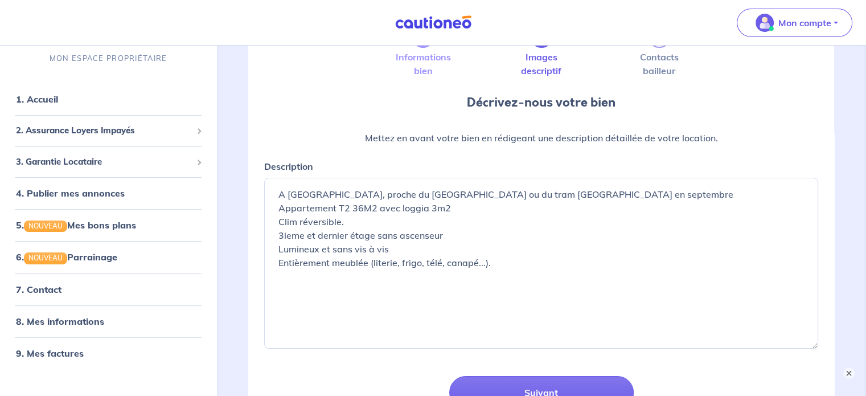
scroll to position [183, 0]
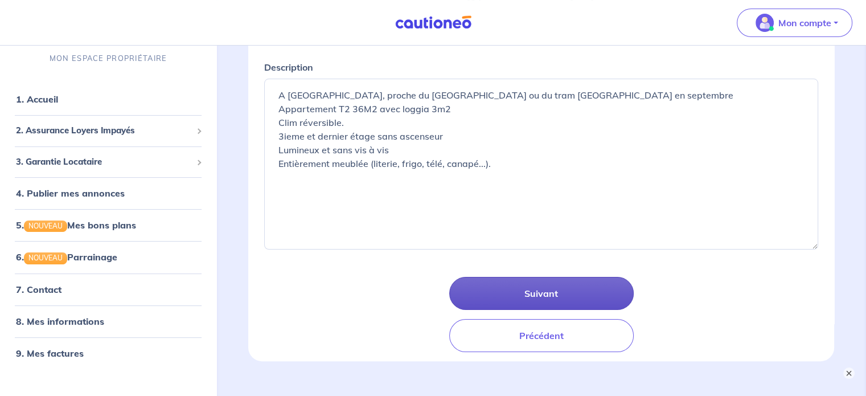
click at [543, 293] on button "Suivant" at bounding box center [541, 293] width 185 height 33
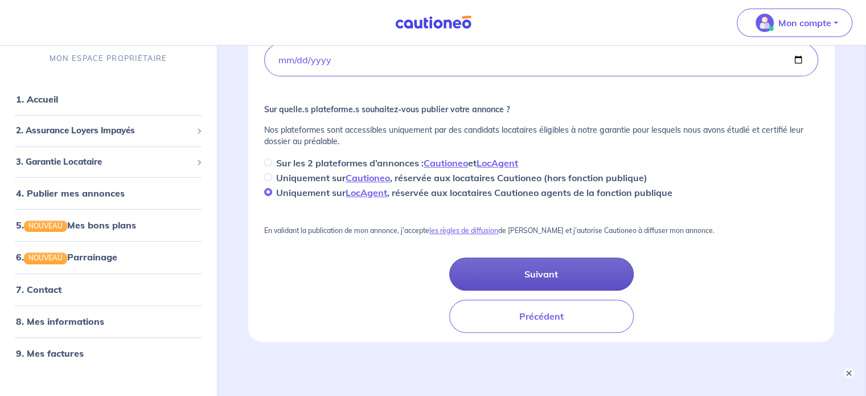
scroll to position [355, 0]
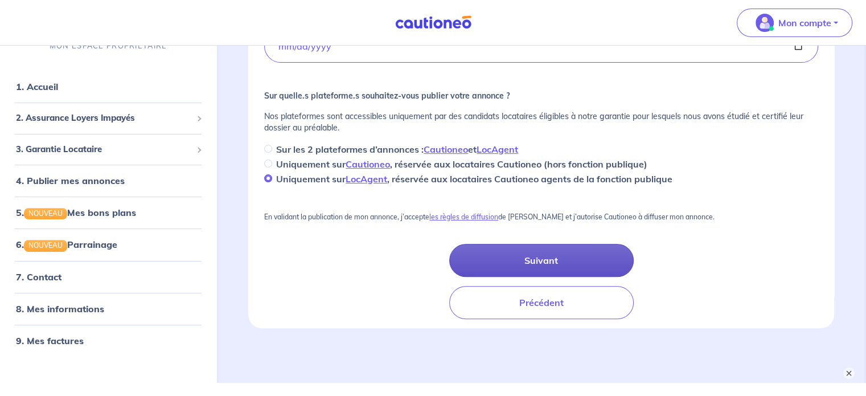
click at [549, 248] on button "Suivant" at bounding box center [541, 260] width 185 height 33
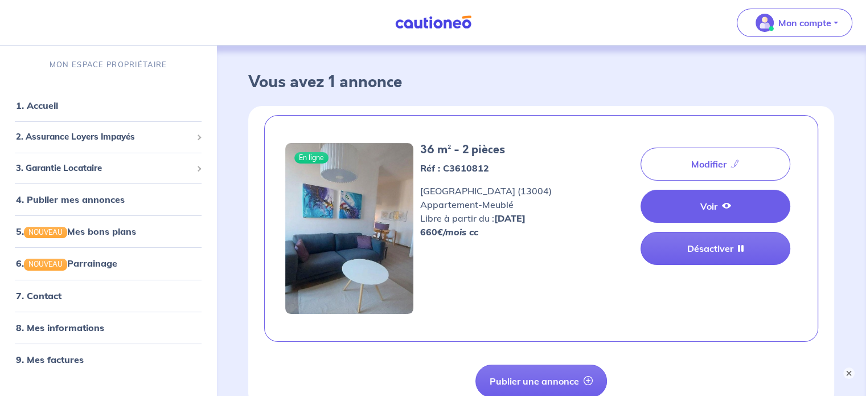
click at [672, 209] on link "Voir" at bounding box center [716, 206] width 150 height 33
